Goal: Register for event/course

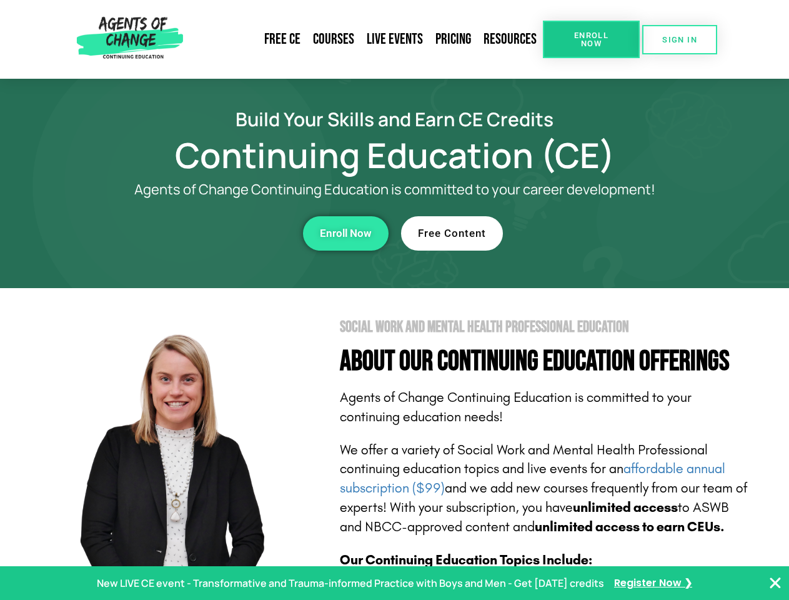
click at [394, 300] on section "Social Work and Mental Health Professional Education About Our Continuing Educa…" at bounding box center [394, 550] width 789 height 525
click at [510, 39] on link "Resources" at bounding box center [510, 39] width 66 height 29
click at [591, 39] on span "Enroll Now" at bounding box center [591, 39] width 57 height 16
click at [680, 39] on span "SIGN IN" at bounding box center [679, 40] width 35 height 8
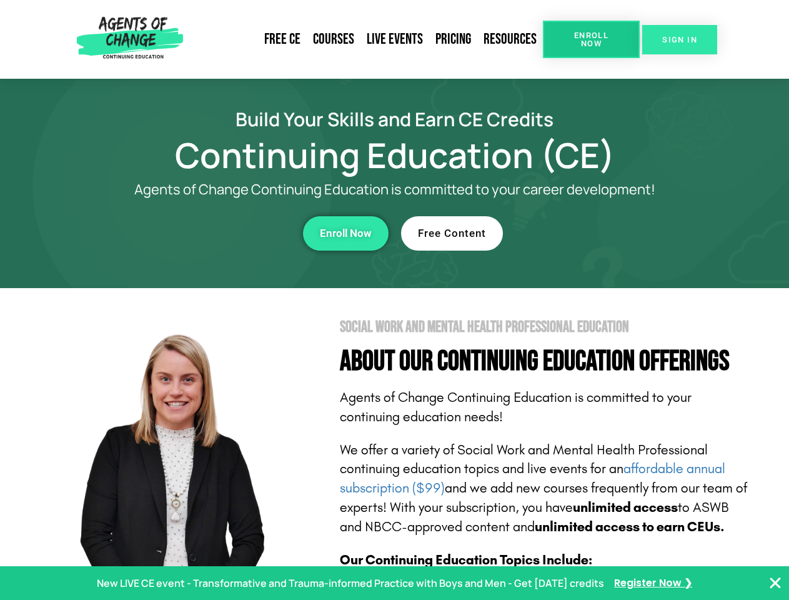
click at [680, 39] on span "SIGN IN" at bounding box center [679, 40] width 35 height 8
click at [217, 233] on div "Enroll Now" at bounding box center [217, 233] width 344 height 34
click at [345, 233] on span "Enroll Now" at bounding box center [346, 233] width 52 height 11
